Goal: Task Accomplishment & Management: Manage account settings

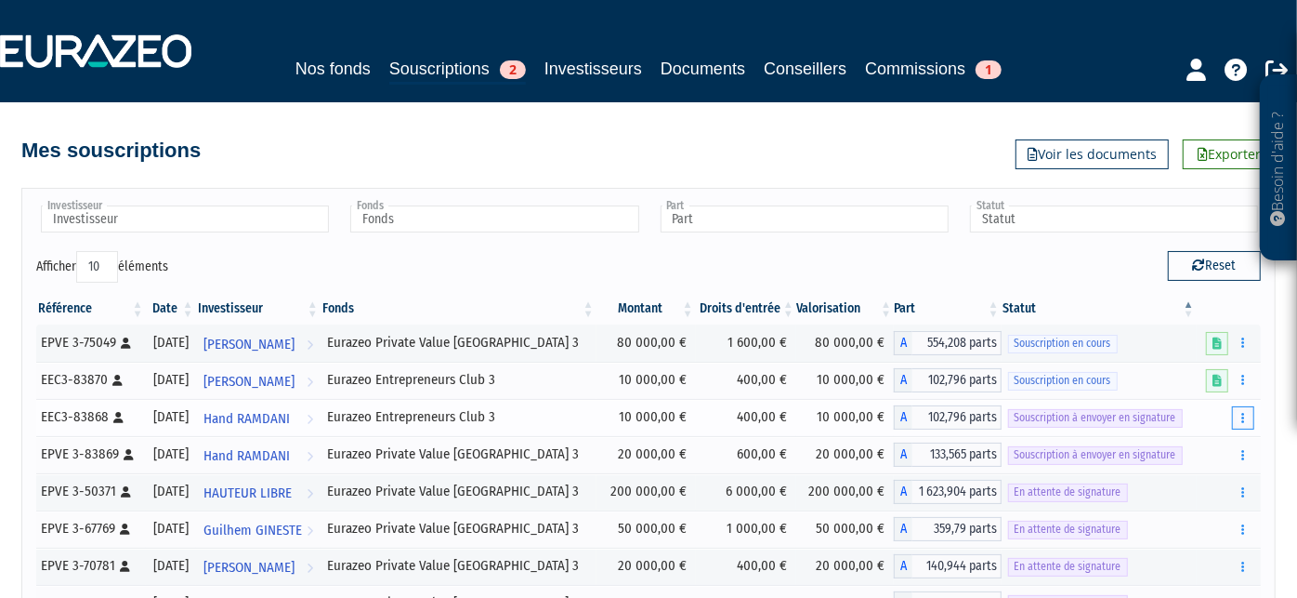
click at [1242, 416] on icon "button" at bounding box center [1243, 418] width 3 height 12
click at [1193, 441] on link "Envoyer à signer" at bounding box center [1196, 451] width 106 height 31
click at [1243, 417] on icon "button" at bounding box center [1243, 418] width 3 height 12
click at [1205, 446] on link "Envoyer à signer" at bounding box center [1196, 451] width 106 height 31
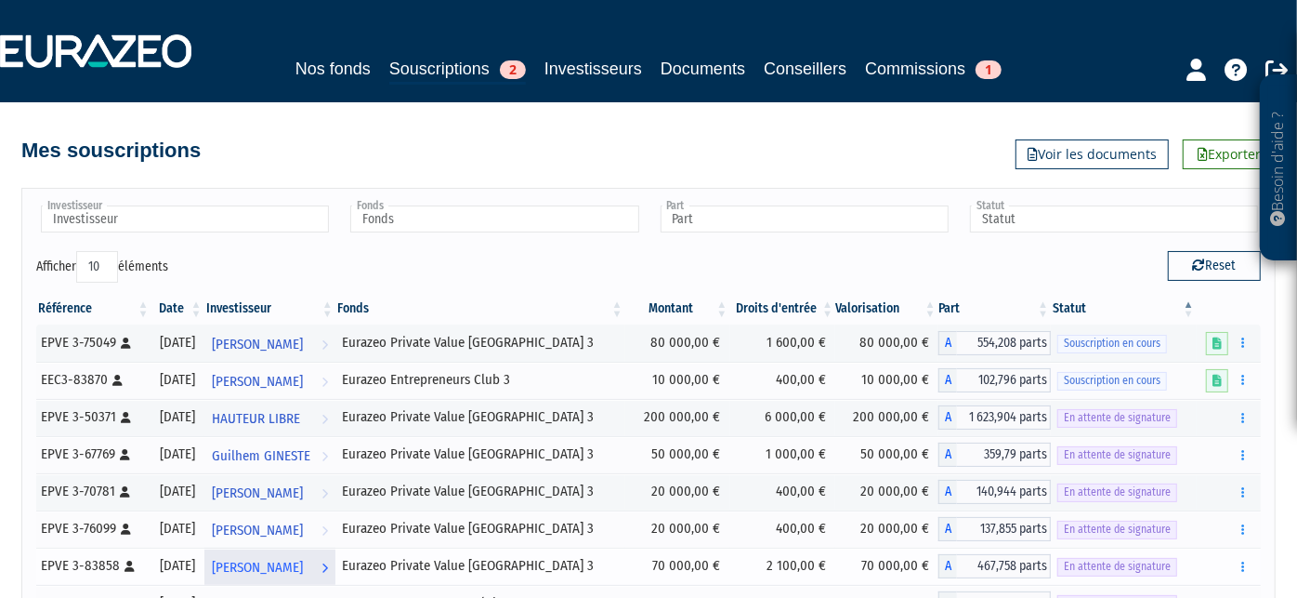
scroll to position [150, 0]
